Goal: Task Accomplishment & Management: Manage account settings

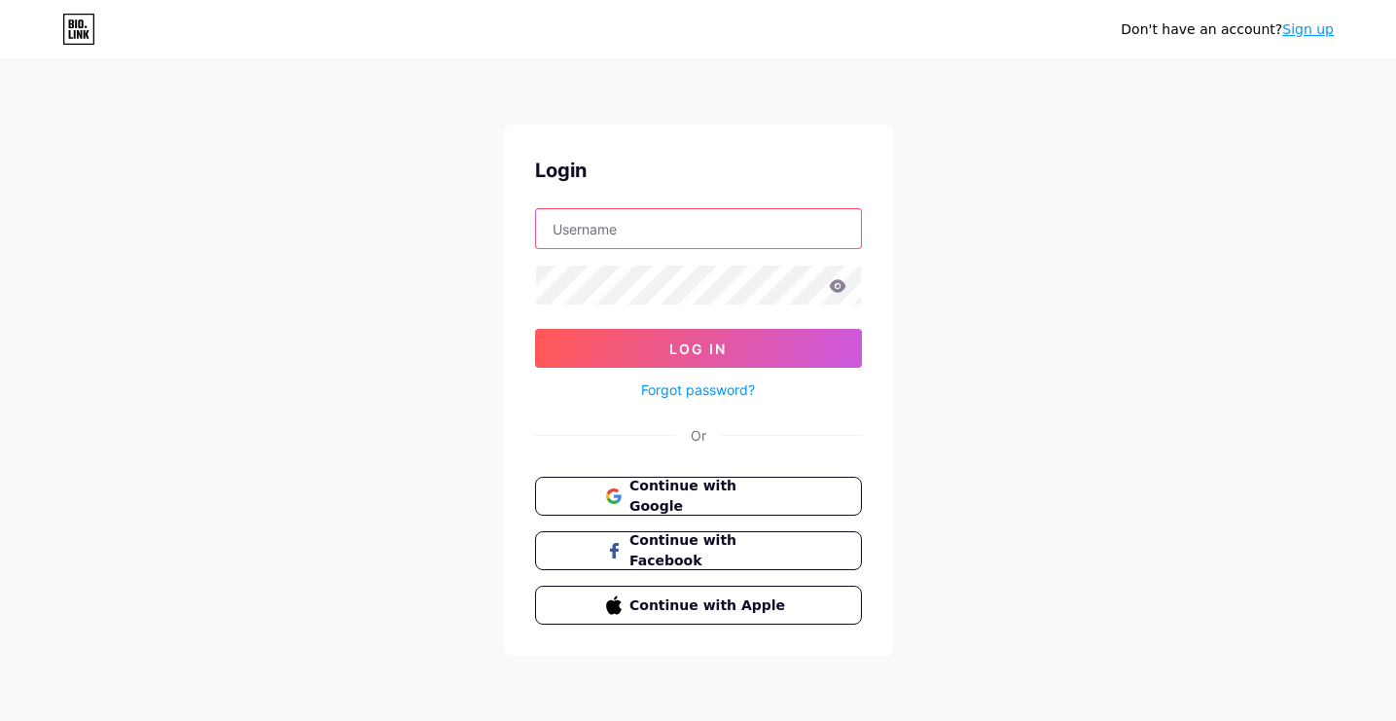
paste input "[EMAIL_ADDRESS][DOMAIN_NAME]"
type input "[EMAIL_ADDRESS][DOMAIN_NAME]"
click at [844, 286] on icon at bounding box center [837, 285] width 17 height 13
click at [832, 286] on icon at bounding box center [837, 285] width 17 height 13
click at [838, 286] on icon at bounding box center [837, 285] width 17 height 13
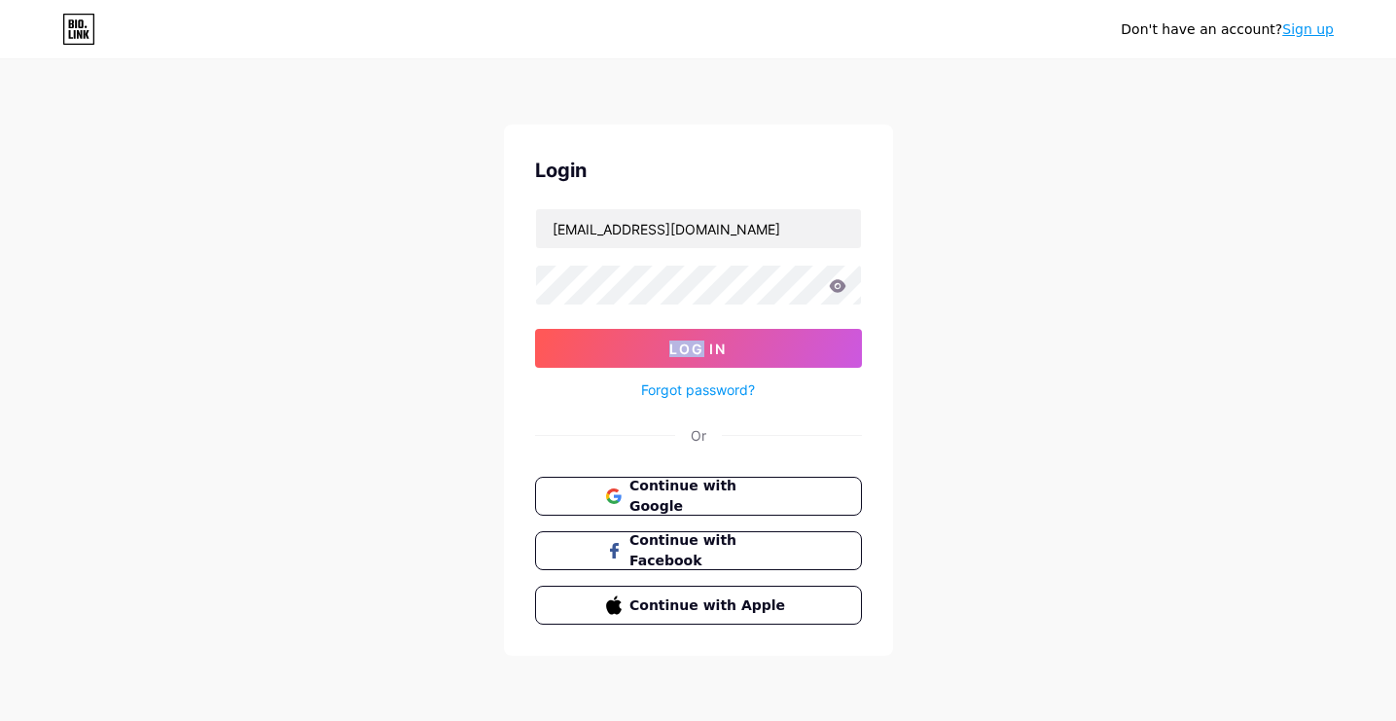
click at [838, 286] on icon at bounding box center [837, 285] width 17 height 13
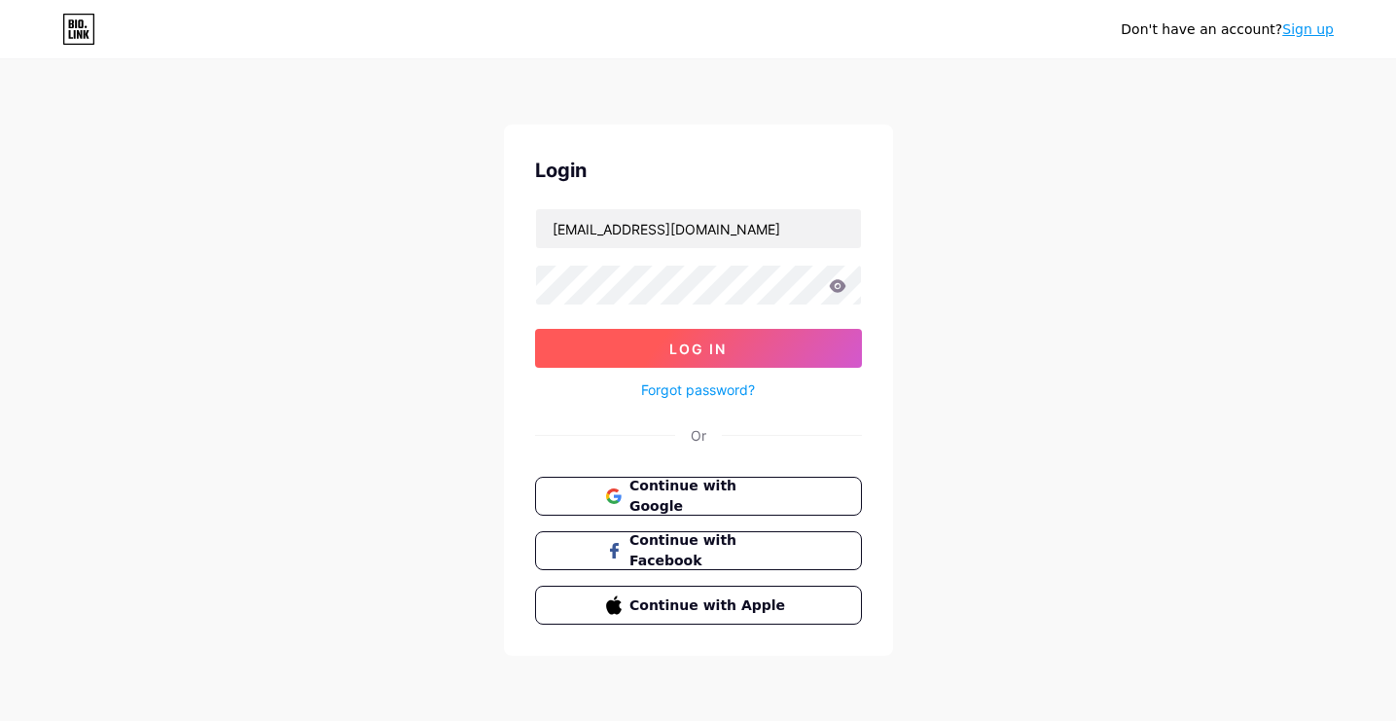
click at [718, 356] on span "Log In" at bounding box center [697, 349] width 57 height 17
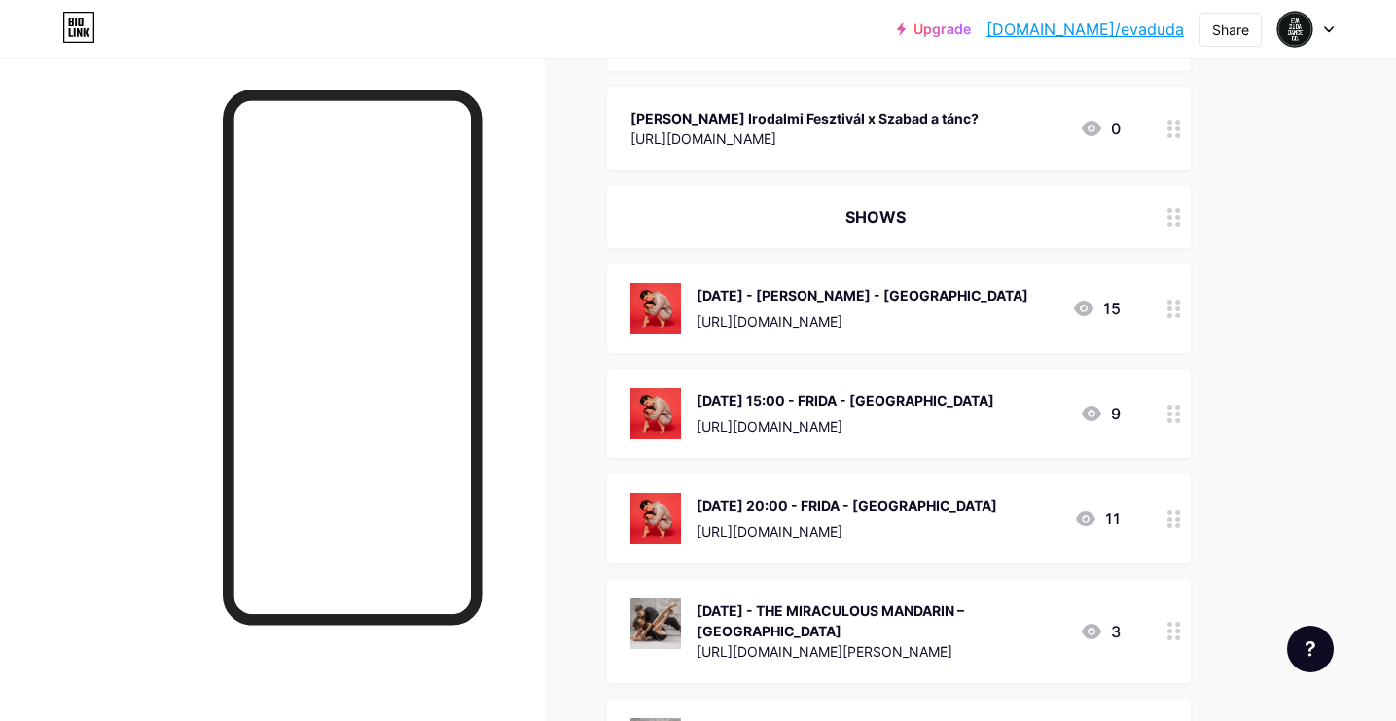
scroll to position [517, 0]
click at [1173, 307] on icon at bounding box center [1175, 309] width 14 height 18
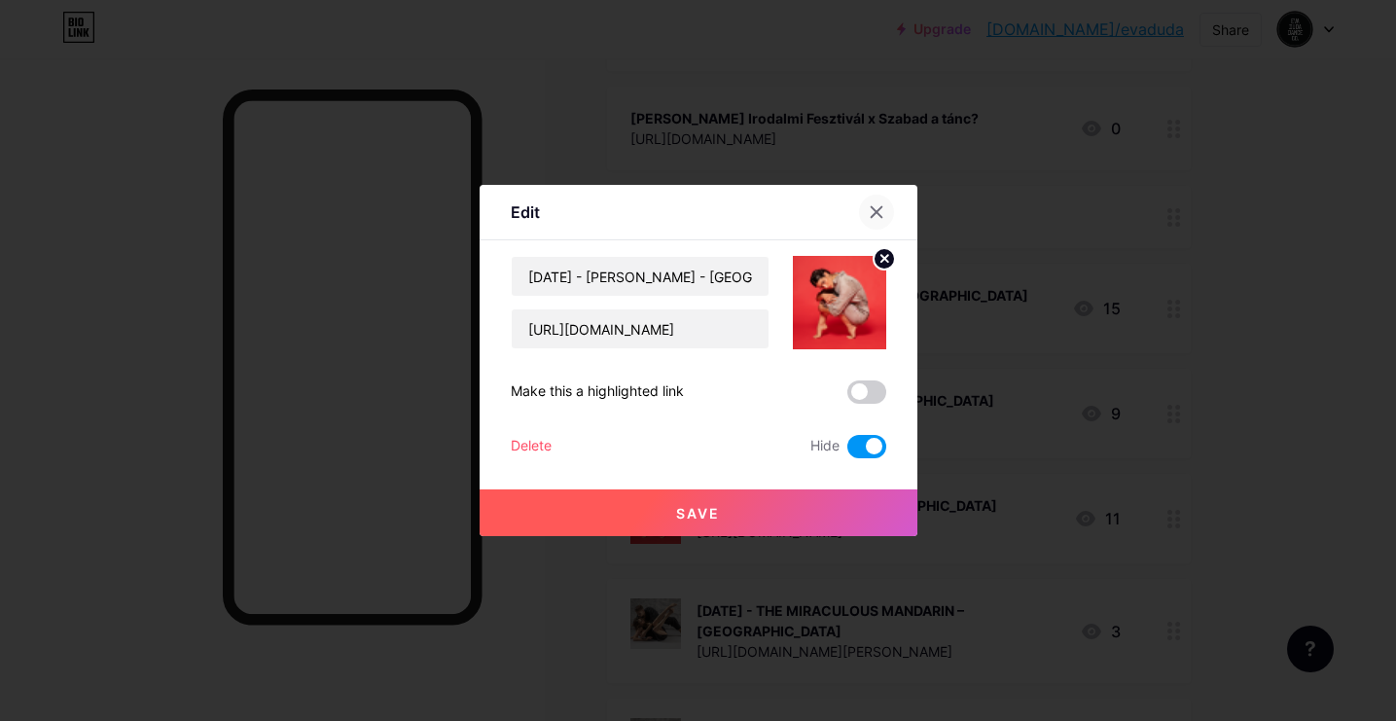
click at [877, 221] on div at bounding box center [876, 212] width 35 height 35
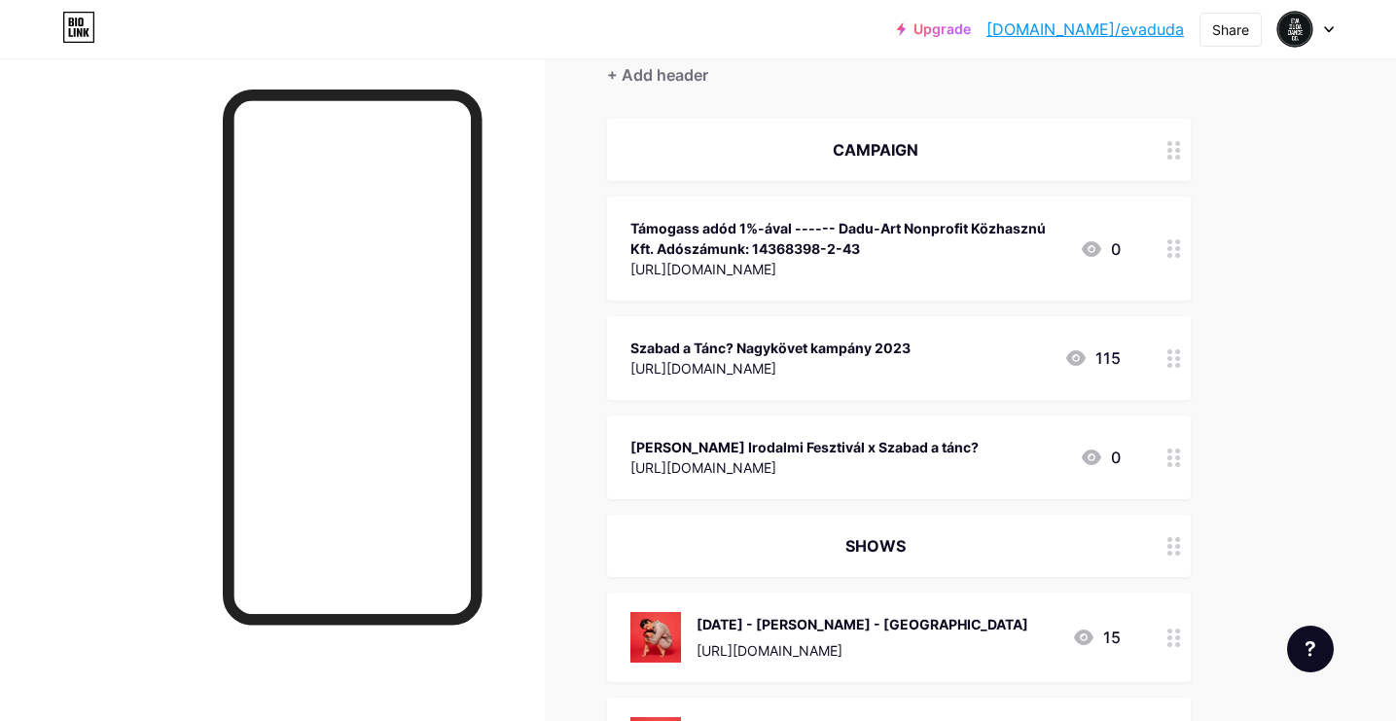
scroll to position [189, 0]
click at [1125, 148] on div "CAMPAIGN" at bounding box center [899, 149] width 584 height 62
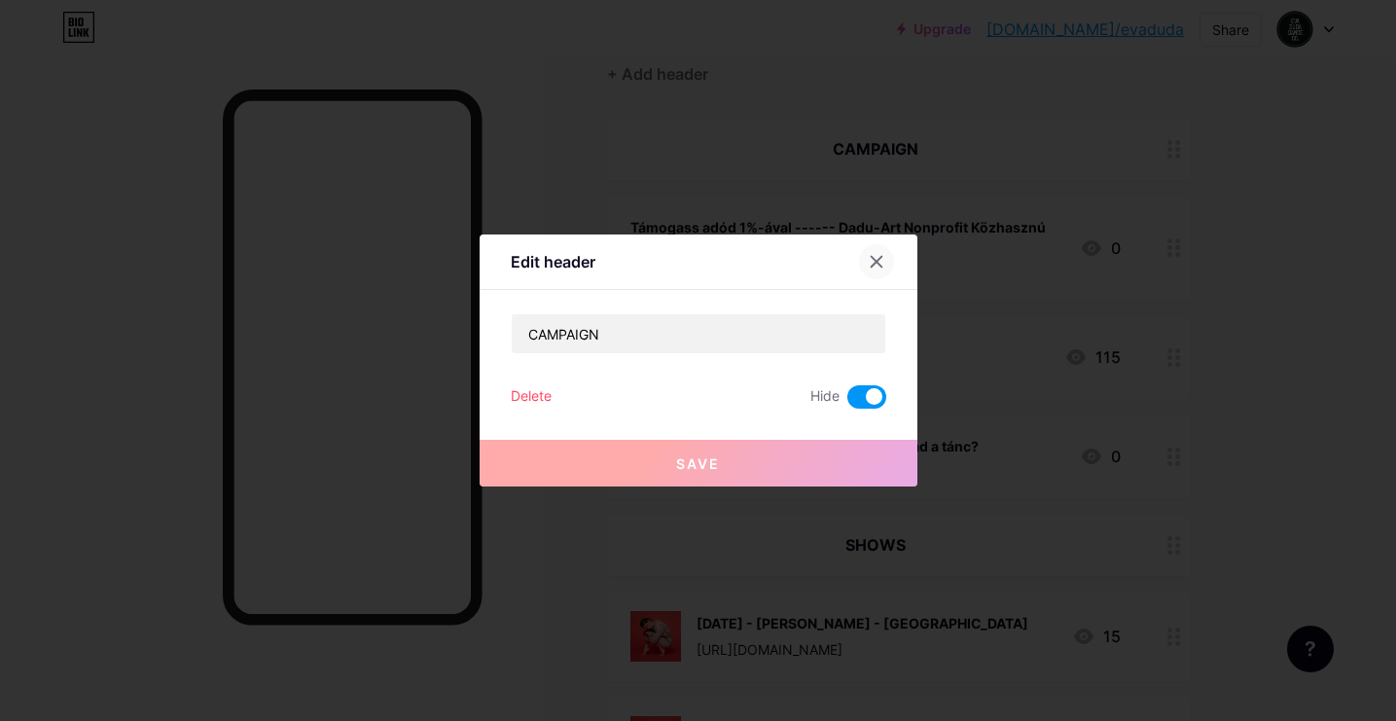
click at [873, 257] on icon at bounding box center [877, 262] width 16 height 16
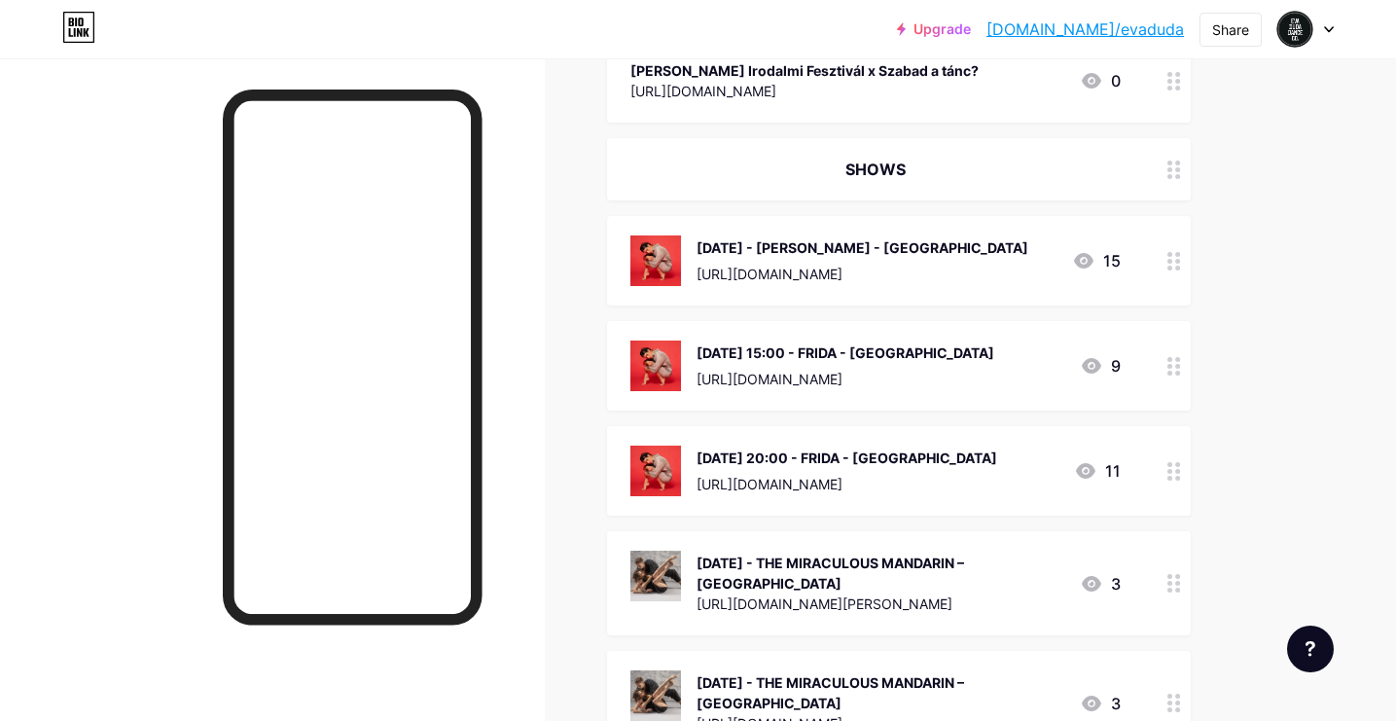
scroll to position [576, 0]
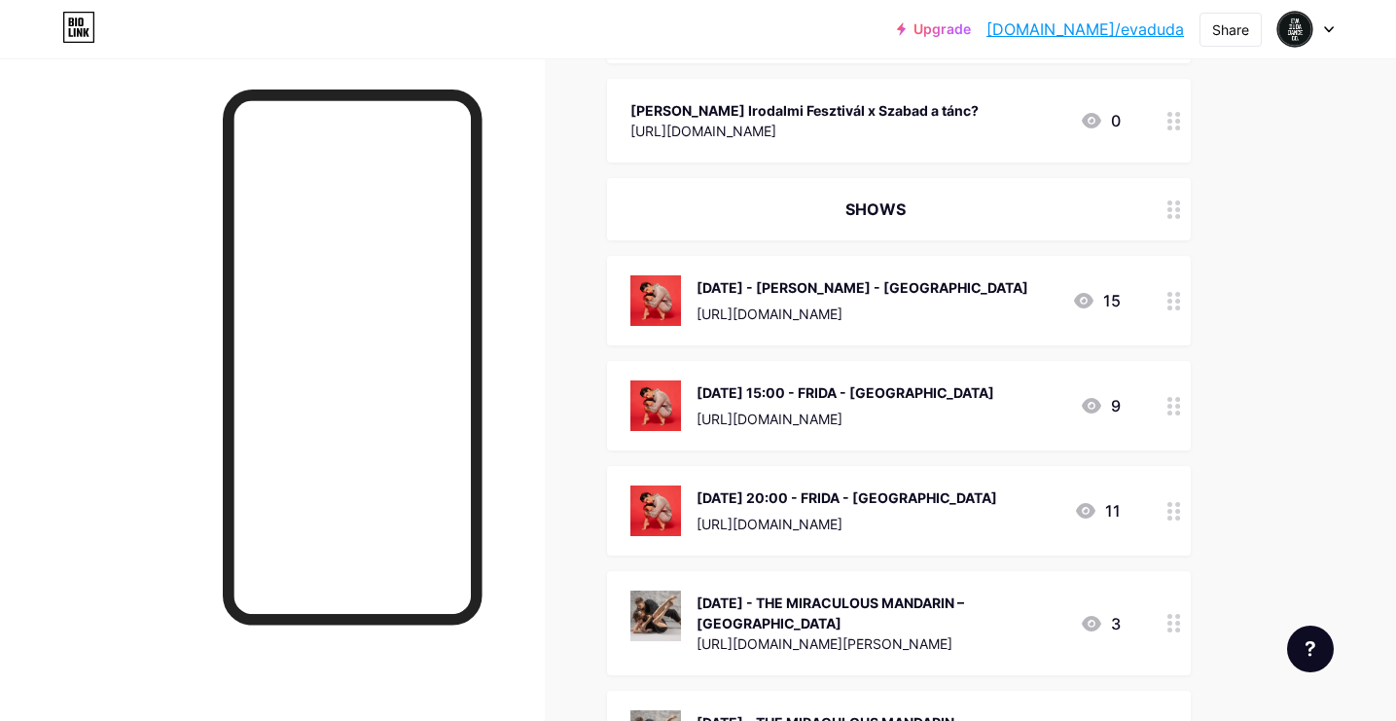
scroll to position [506, 0]
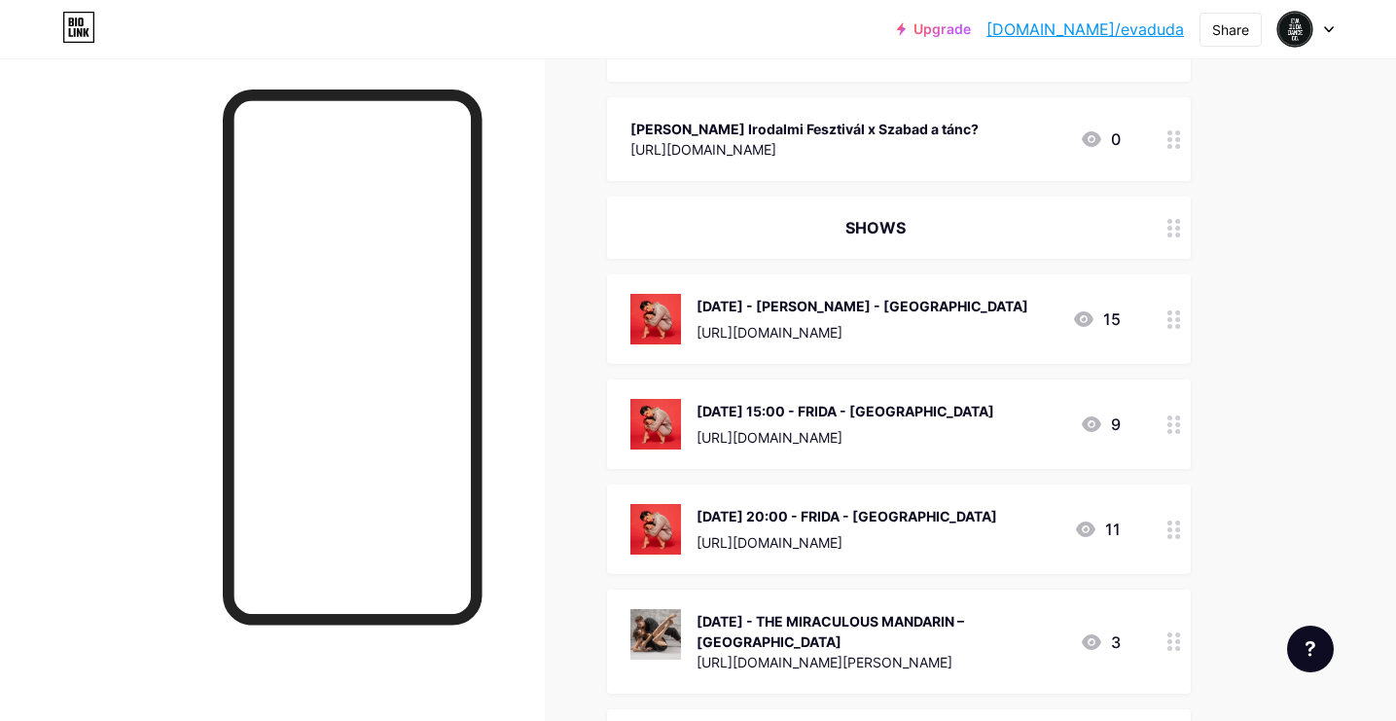
click at [1162, 311] on div at bounding box center [1174, 319] width 33 height 90
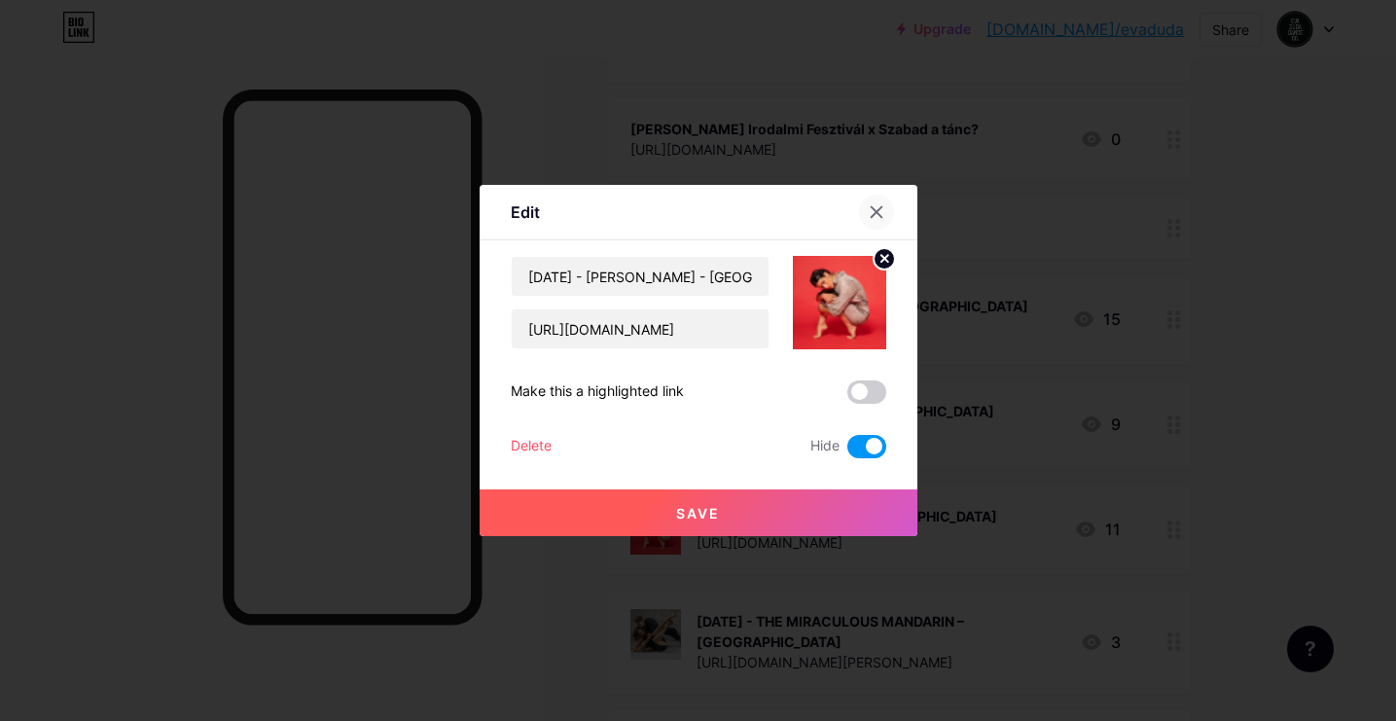
click at [881, 214] on icon at bounding box center [877, 212] width 16 height 16
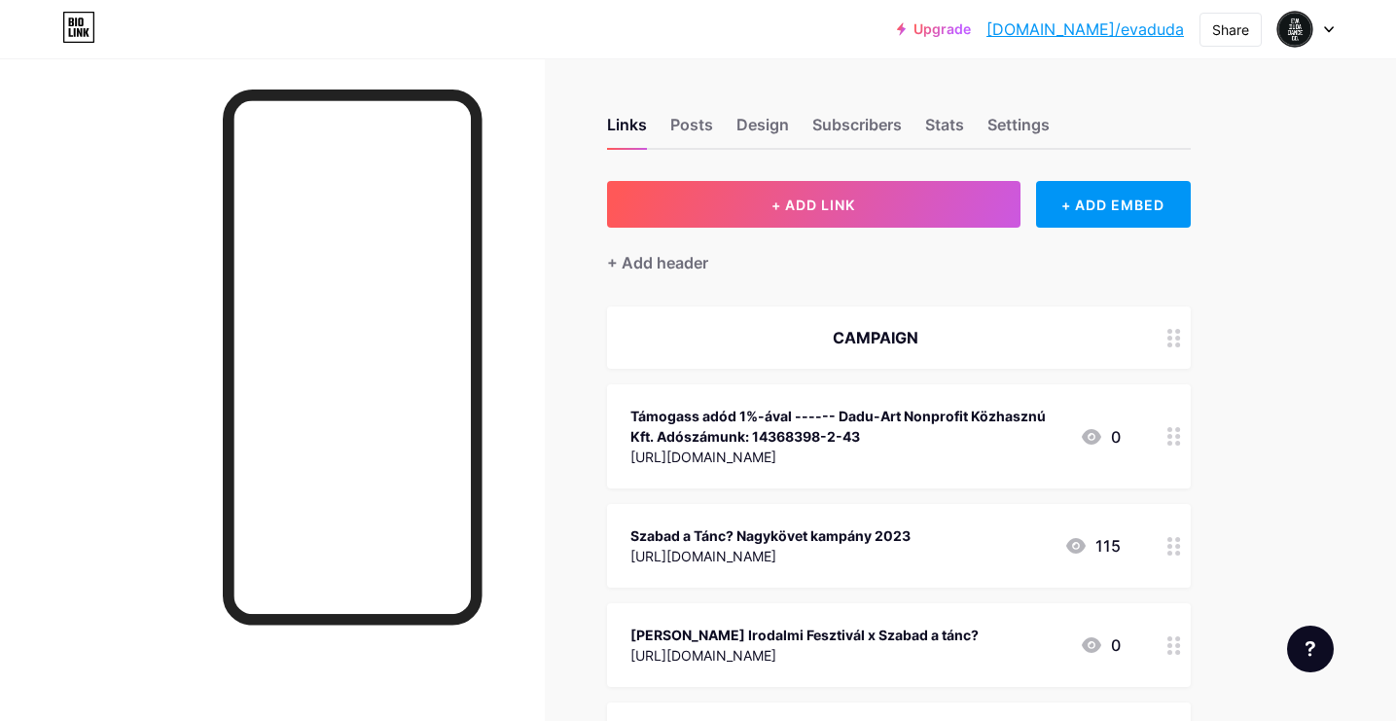
scroll to position [0, 0]
